Goal: Task Accomplishment & Management: Use online tool/utility

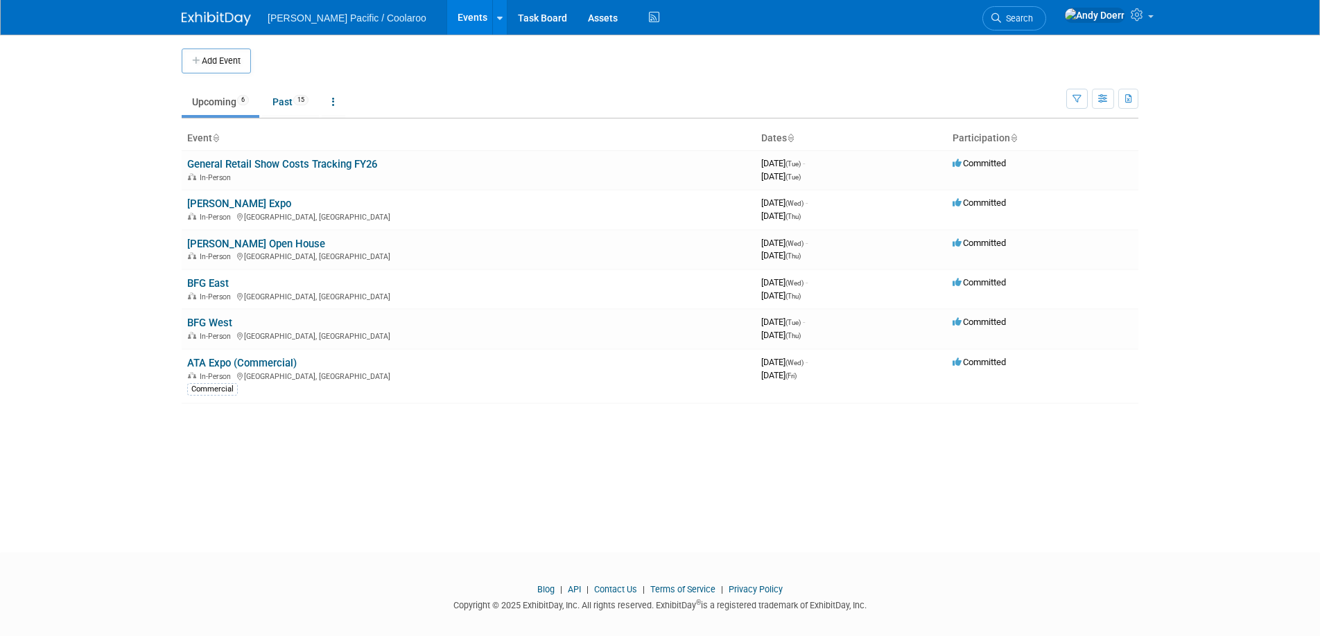
click at [216, 283] on link "BFG East" at bounding box center [208, 283] width 42 height 12
click at [209, 319] on link "BFG West" at bounding box center [209, 323] width 45 height 12
click at [1130, 462] on div "Add Event New Event Duplicate Event Warning There is another event in your work…" at bounding box center [659, 281] width 977 height 493
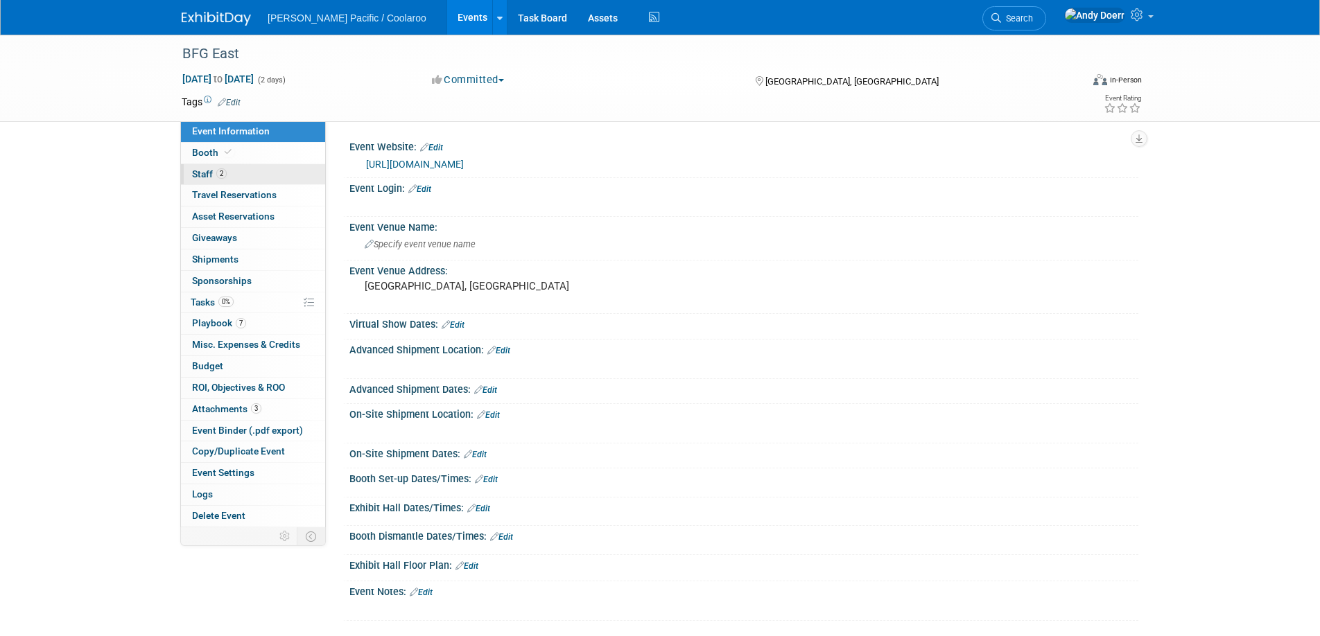
click at [238, 177] on link "2 Staff 2" at bounding box center [253, 174] width 144 height 21
click at [236, 177] on link "2 Staff 2" at bounding box center [253, 174] width 144 height 21
